Goal: Information Seeking & Learning: Check status

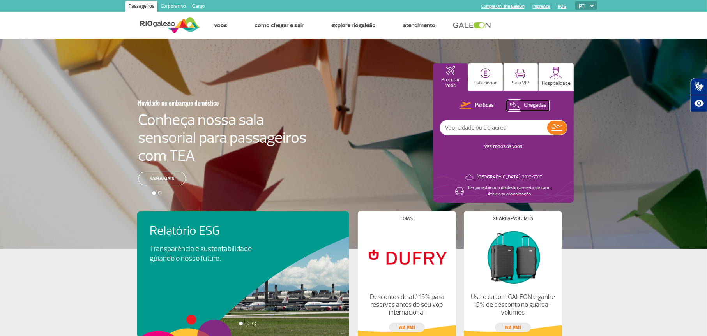
click at [512, 101] on button "Chegadas" at bounding box center [528, 106] width 42 height 10
click at [505, 120] on input "text" at bounding box center [493, 127] width 107 height 15
type input "porto"
click at [552, 123] on img at bounding box center [557, 127] width 11 height 11
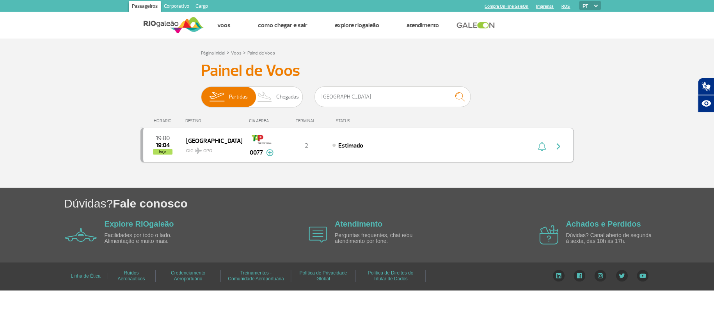
click at [557, 142] on img "button" at bounding box center [557, 146] width 9 height 9
click at [267, 150] on img at bounding box center [269, 152] width 7 height 7
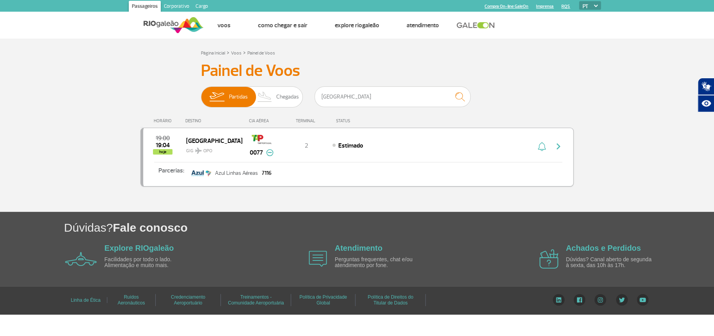
click at [267, 150] on img at bounding box center [269, 152] width 7 height 7
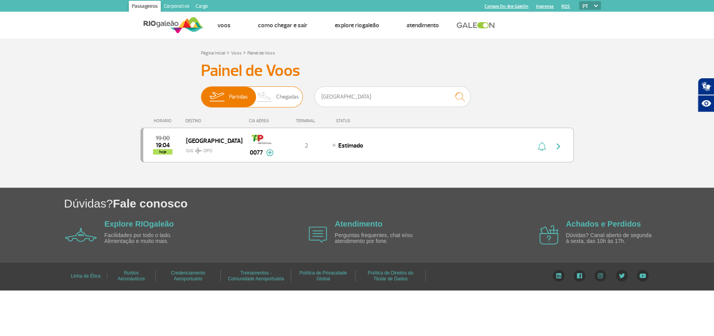
click at [291, 99] on span "Chegadas" at bounding box center [287, 97] width 23 height 20
click at [201, 93] on input "Partidas Chegadas" at bounding box center [201, 93] width 0 height 0
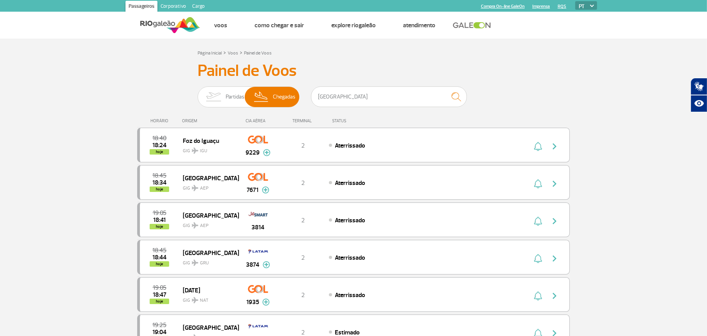
scroll to position [294, 0]
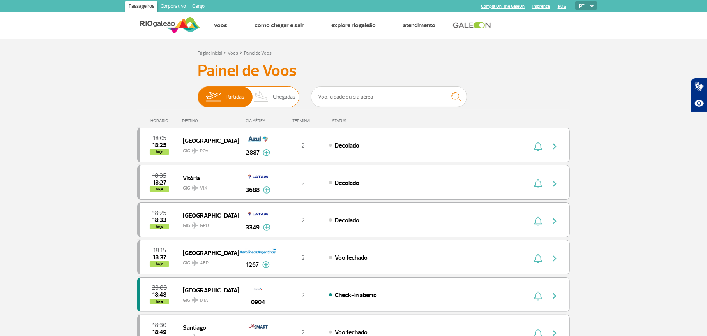
click at [283, 99] on span "Chegadas" at bounding box center [284, 97] width 23 height 20
click at [198, 93] on input "Partidas Chegadas" at bounding box center [198, 93] width 0 height 0
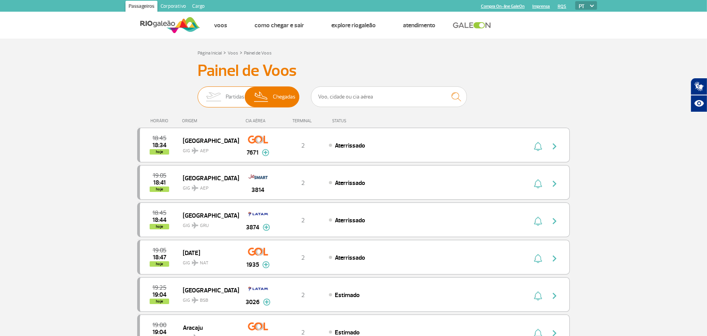
click at [234, 96] on span "Partidas" at bounding box center [235, 97] width 19 height 20
click at [198, 93] on input "Partidas Chegadas" at bounding box center [198, 93] width 0 height 0
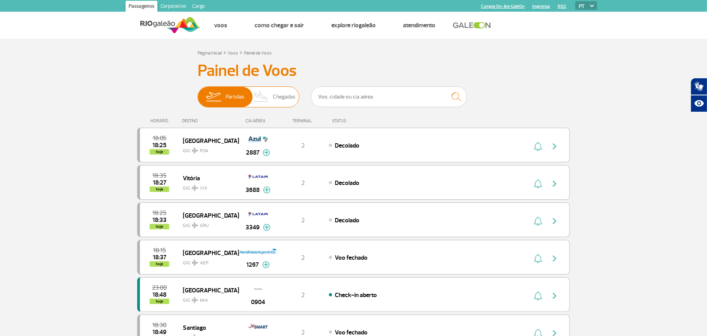
click at [264, 96] on img at bounding box center [261, 97] width 23 height 20
click at [198, 93] on input "Partidas Chegadas" at bounding box center [198, 93] width 0 height 0
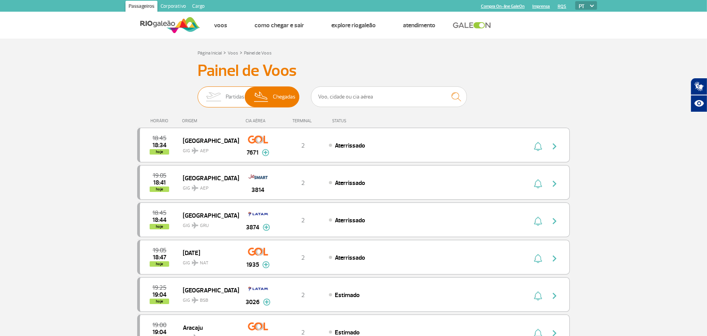
click at [237, 96] on span "Partidas" at bounding box center [235, 97] width 19 height 20
click at [198, 93] on input "Partidas Chegadas" at bounding box center [198, 93] width 0 height 0
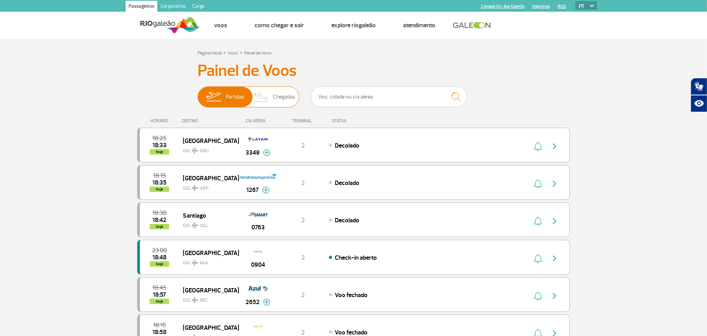
click at [259, 96] on img at bounding box center [261, 97] width 23 height 20
click at [198, 93] on input "Partidas Chegadas" at bounding box center [198, 93] width 0 height 0
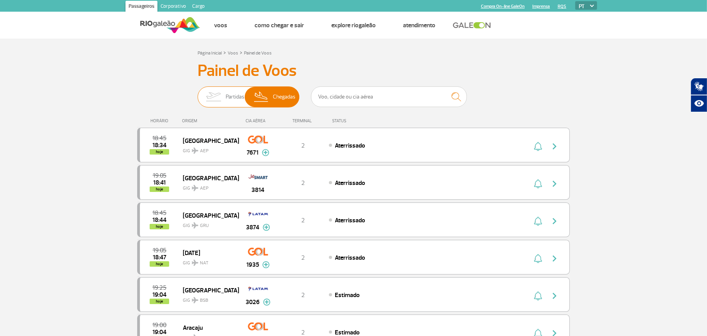
click at [228, 88] on span "Partidas" at bounding box center [235, 97] width 19 height 20
click at [198, 93] on input "Partidas Chegadas" at bounding box center [198, 93] width 0 height 0
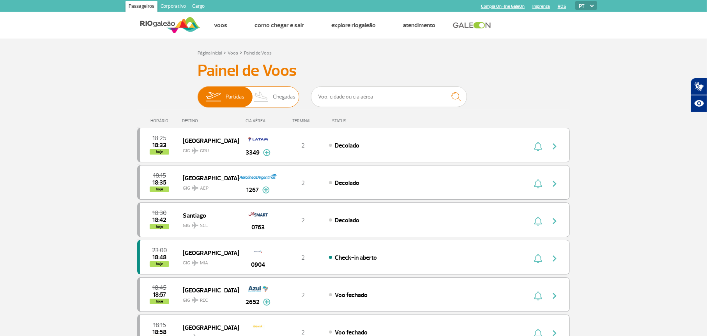
click at [266, 93] on img at bounding box center [261, 97] width 23 height 20
click at [198, 93] on input "Partidas Chegadas" at bounding box center [198, 93] width 0 height 0
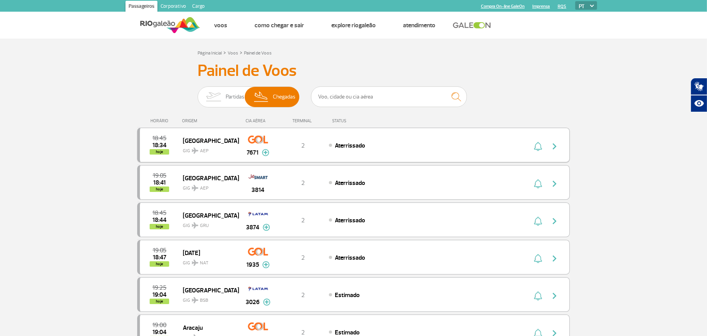
scroll to position [294, 0]
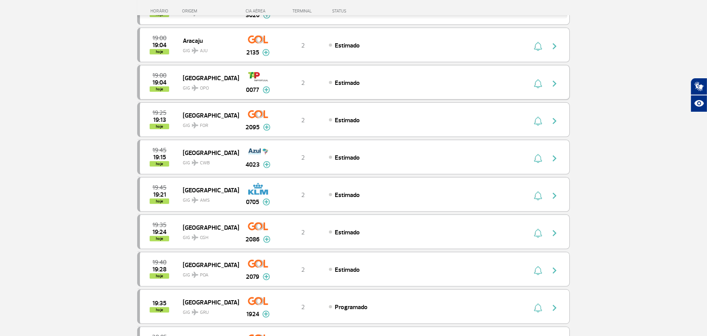
click at [179, 76] on div "19:00 19:04 hoje" at bounding box center [161, 82] width 43 height 19
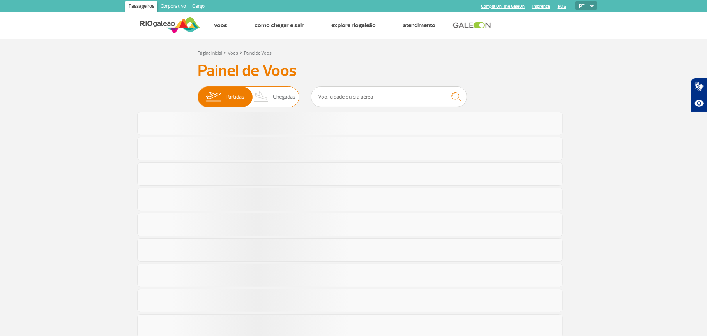
click at [276, 96] on span "Chegadas" at bounding box center [284, 97] width 23 height 20
click at [198, 93] on input "Partidas Chegadas" at bounding box center [198, 93] width 0 height 0
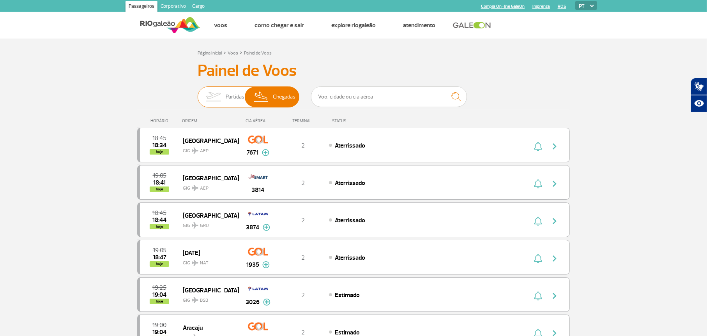
click at [227, 96] on span "Partidas" at bounding box center [235, 97] width 19 height 20
click at [198, 93] on input "Partidas Chegadas" at bounding box center [198, 93] width 0 height 0
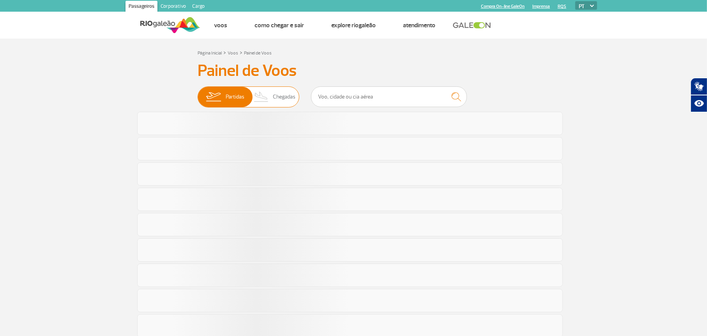
click at [287, 93] on span "Chegadas" at bounding box center [284, 97] width 23 height 20
click at [198, 93] on input "Partidas Chegadas" at bounding box center [198, 93] width 0 height 0
